Goal: Task Accomplishment & Management: Manage account settings

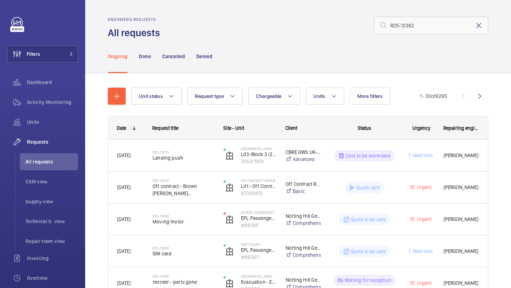
type input "R25-12362"
click at [476, 27] on mat-icon at bounding box center [479, 25] width 9 height 9
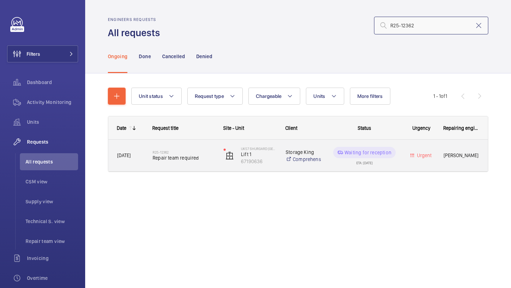
type input "R25-12362"
click at [189, 154] on h2 "R25-12362" at bounding box center [184, 152] width 62 height 4
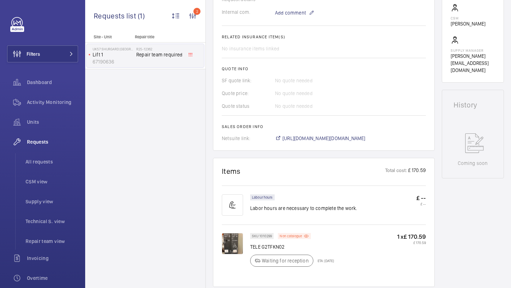
scroll to position [273, 0]
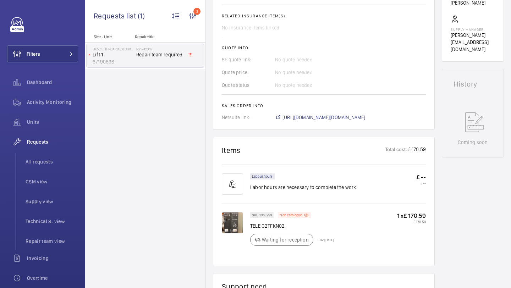
click at [232, 219] on img at bounding box center [232, 222] width 21 height 21
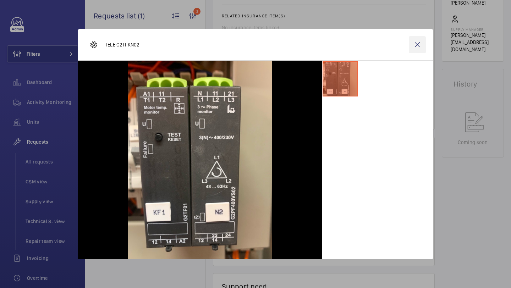
click at [412, 48] on wm-front-icon-button at bounding box center [417, 44] width 17 height 17
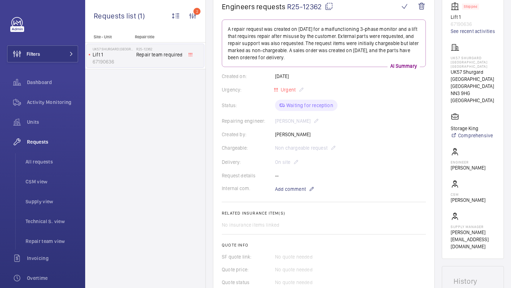
scroll to position [76, 0]
click at [61, 167] on li "All requests" at bounding box center [49, 161] width 58 height 17
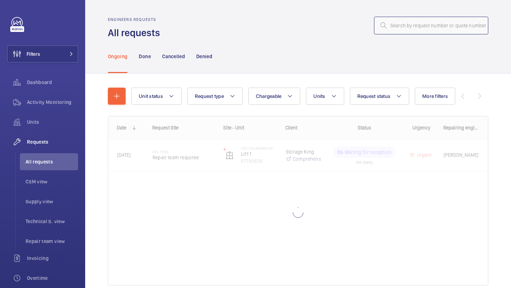
click at [393, 24] on input "text" at bounding box center [431, 26] width 114 height 18
paste input "R25-09153"
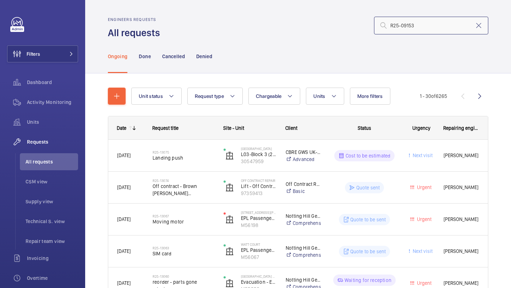
click at [413, 22] on input "R25-09153" at bounding box center [431, 26] width 114 height 18
type input "R25-09153"
click at [478, 22] on mat-icon at bounding box center [479, 25] width 9 height 9
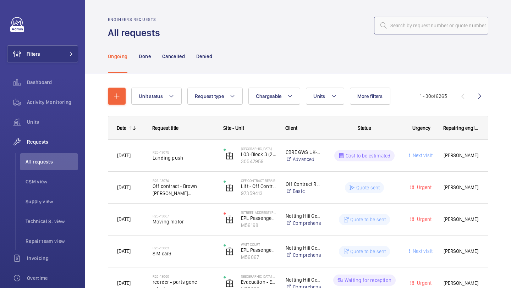
click at [414, 23] on input "text" at bounding box center [431, 26] width 114 height 18
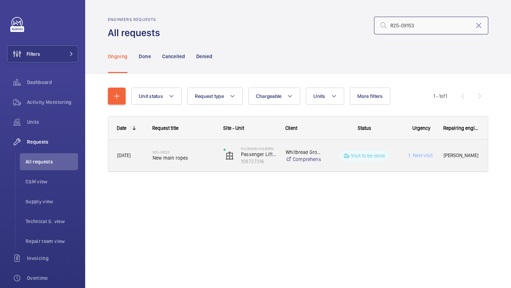
type input "R25-09153"
click at [180, 161] on span "New main ropes" at bounding box center [184, 157] width 62 height 7
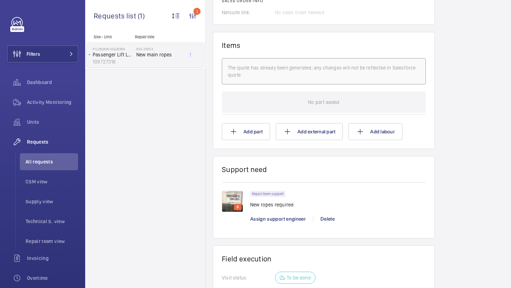
scroll to position [444, 0]
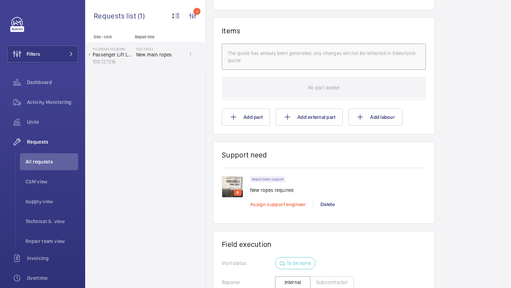
click at [294, 202] on span "Assign support engineer" at bounding box center [278, 205] width 56 height 6
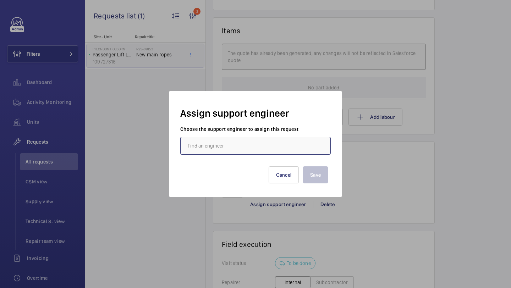
click at [237, 148] on input "text" at bounding box center [255, 146] width 151 height 18
click at [257, 172] on mat-option "[PERSON_NAME]" at bounding box center [256, 167] width 150 height 17
type input "[PERSON_NAME]"
click at [307, 174] on button "Save" at bounding box center [315, 175] width 25 height 17
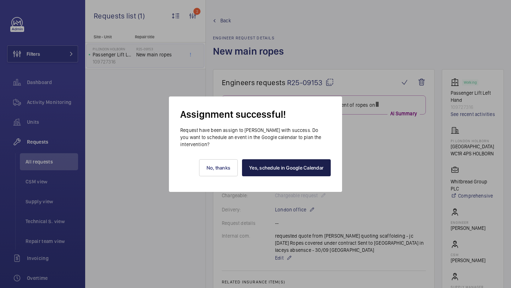
click at [303, 172] on link "Yes, schedule in Google Calendar" at bounding box center [286, 167] width 89 height 17
